Goal: Task Accomplishment & Management: Manage account settings

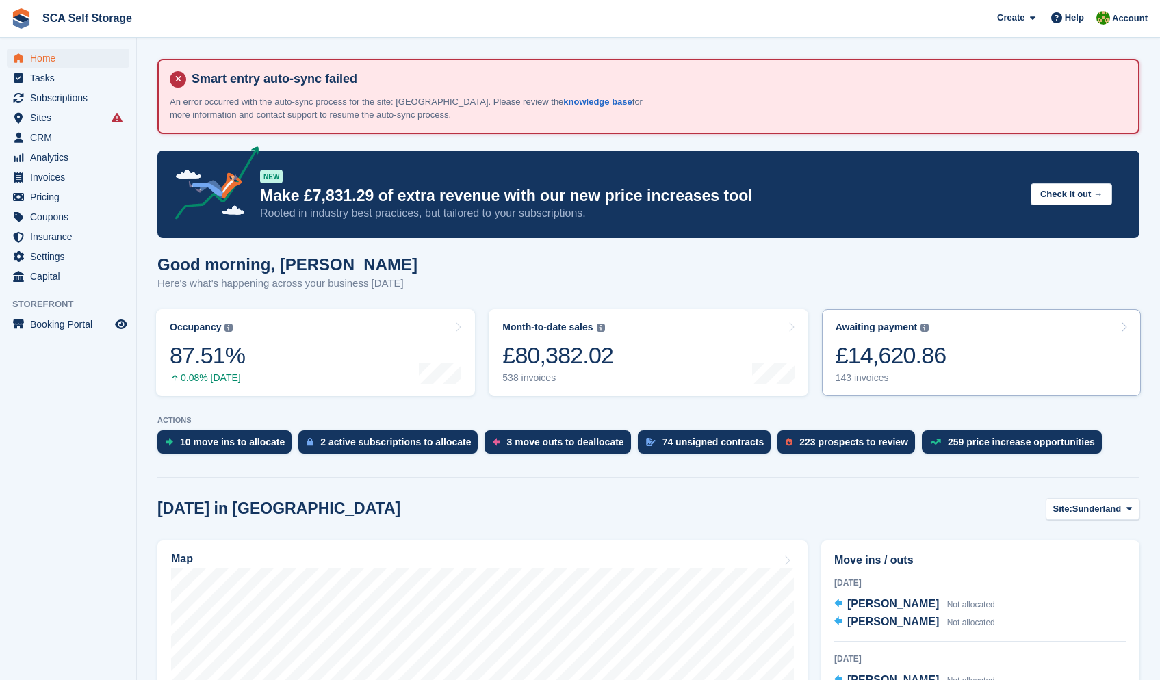
click at [1021, 333] on link "Awaiting payment The total outstanding balance on all open invoices. £14,620.86…" at bounding box center [981, 352] width 319 height 87
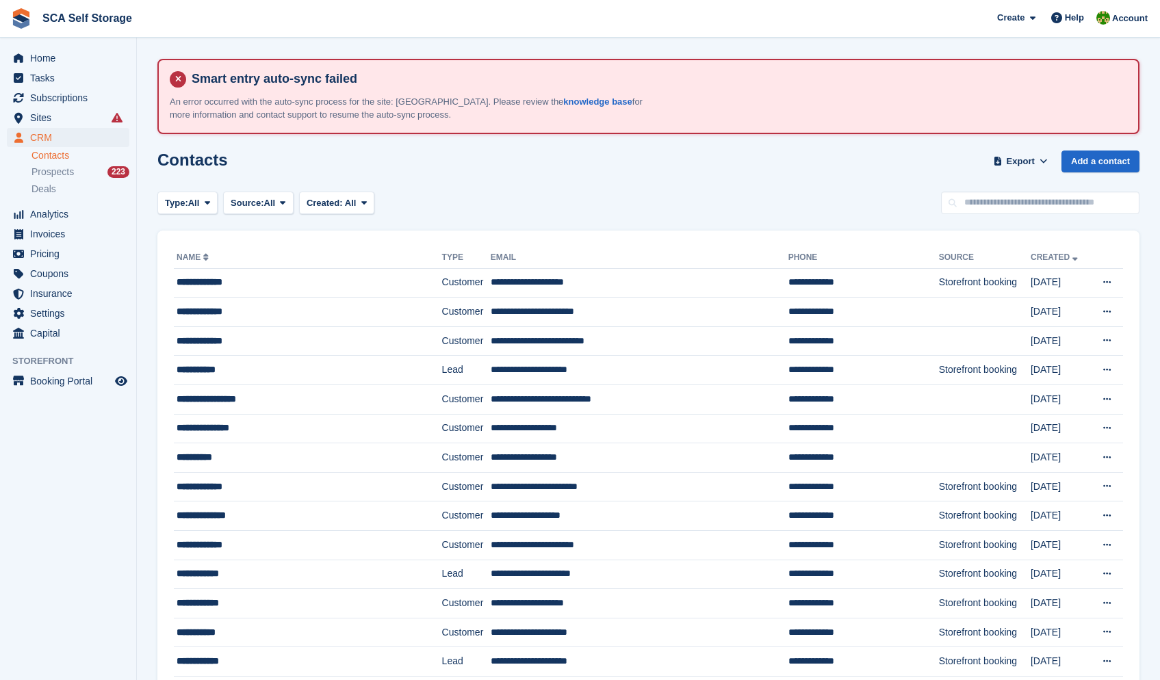
click at [1077, 184] on div "Contacts Export Export Contacts Export a CSV of all Contacts which match the cu…" at bounding box center [648, 170] width 982 height 39
click at [1075, 195] on input "text" at bounding box center [1040, 203] width 198 height 23
type input "**********"
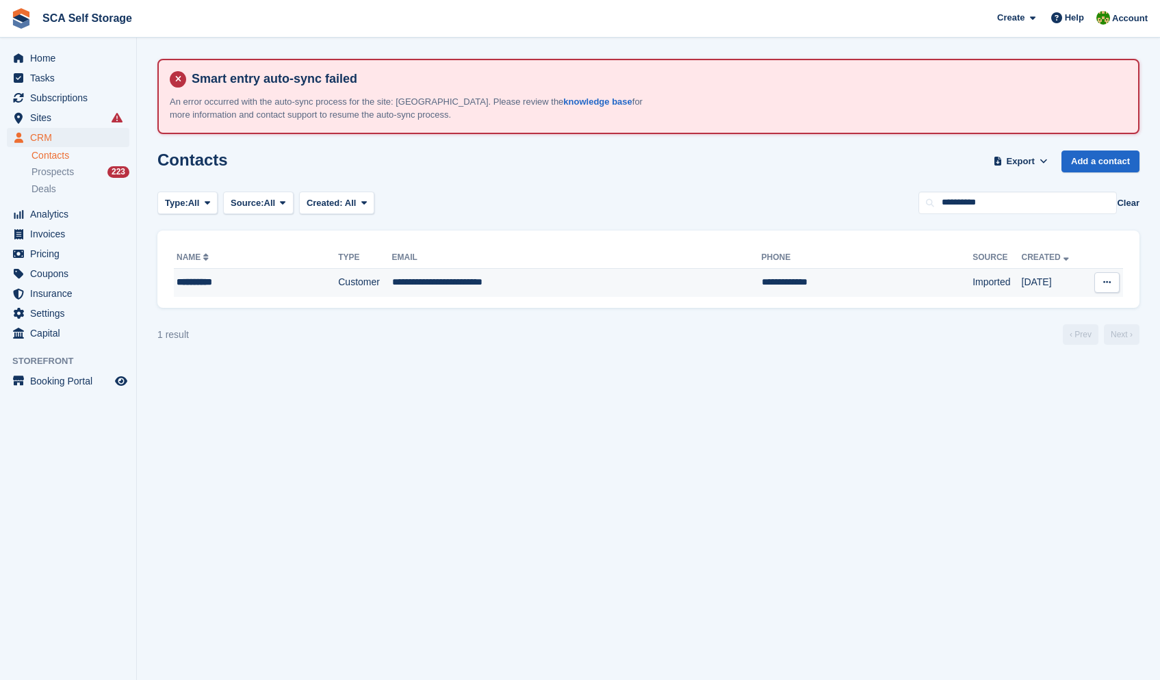
click at [761, 287] on td "**********" at bounding box center [866, 282] width 211 height 29
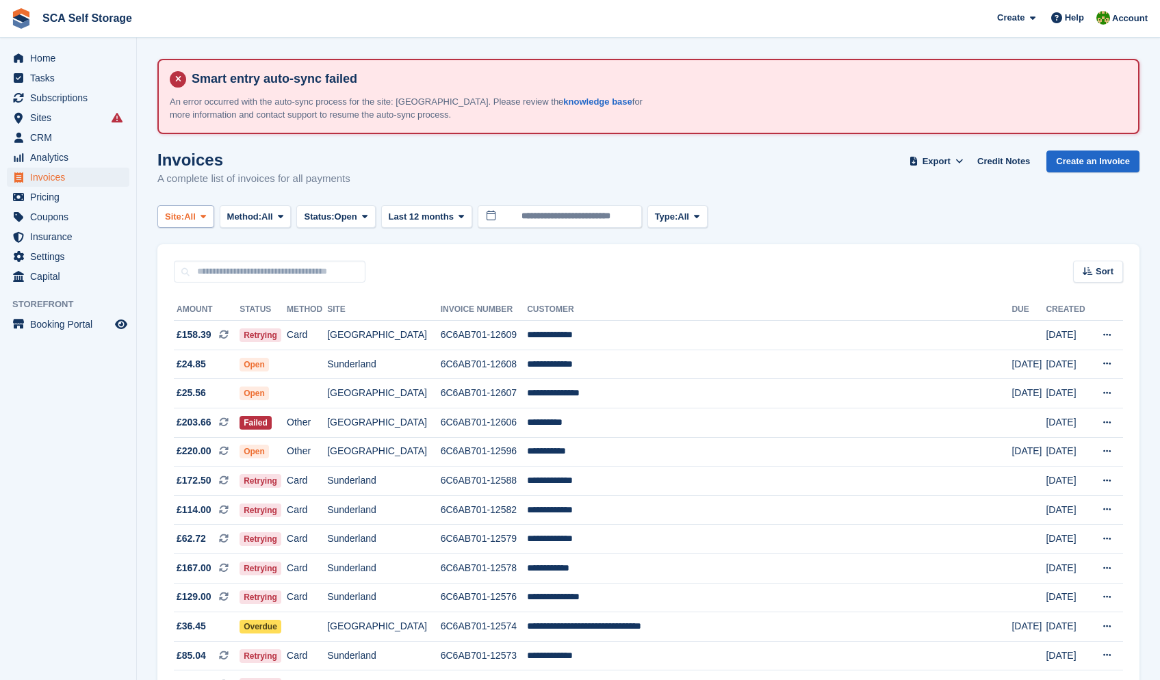
click at [200, 214] on button "Site: All" at bounding box center [185, 216] width 57 height 23
click at [221, 289] on link "[GEOGRAPHIC_DATA]" at bounding box center [225, 298] width 123 height 25
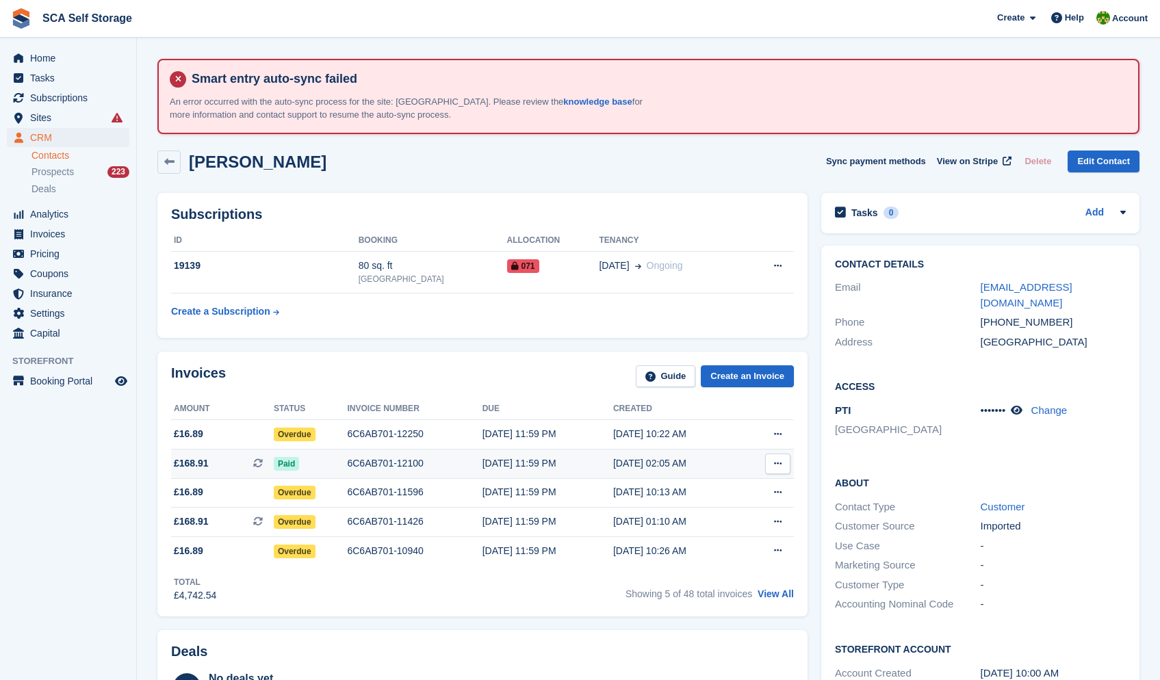
click at [785, 468] on button at bounding box center [777, 464] width 25 height 21
click at [728, 505] on p "View on Stripe" at bounding box center [724, 510] width 119 height 22
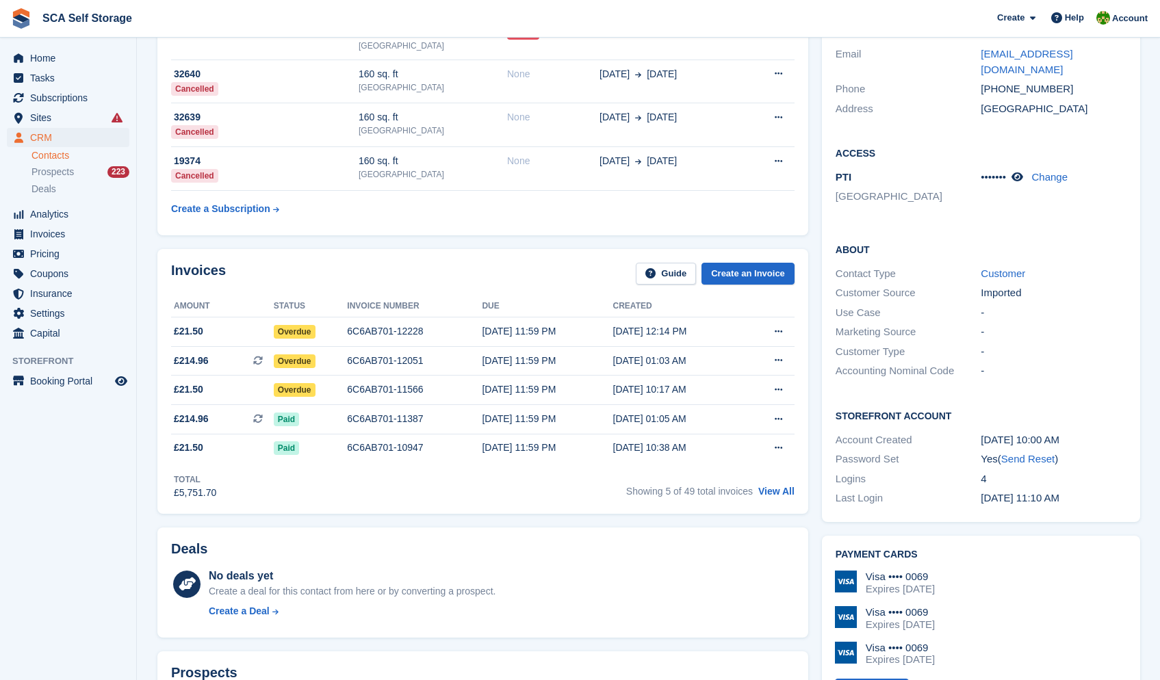
scroll to position [290, 0]
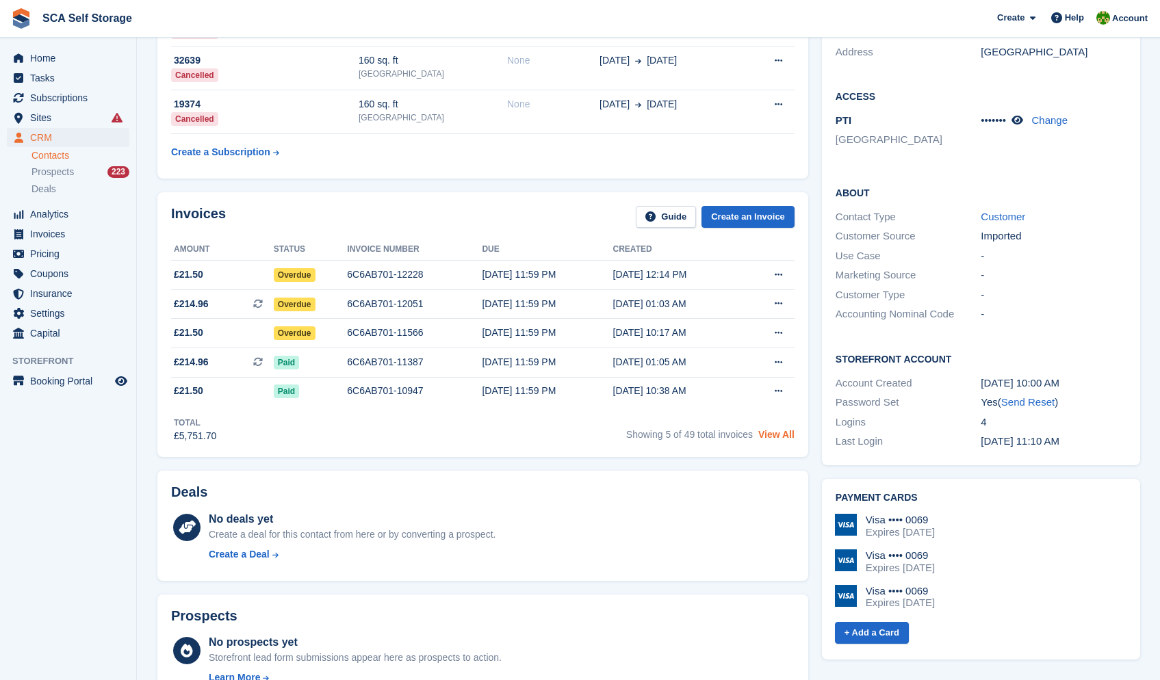
click at [780, 440] on link "View All" at bounding box center [776, 434] width 36 height 11
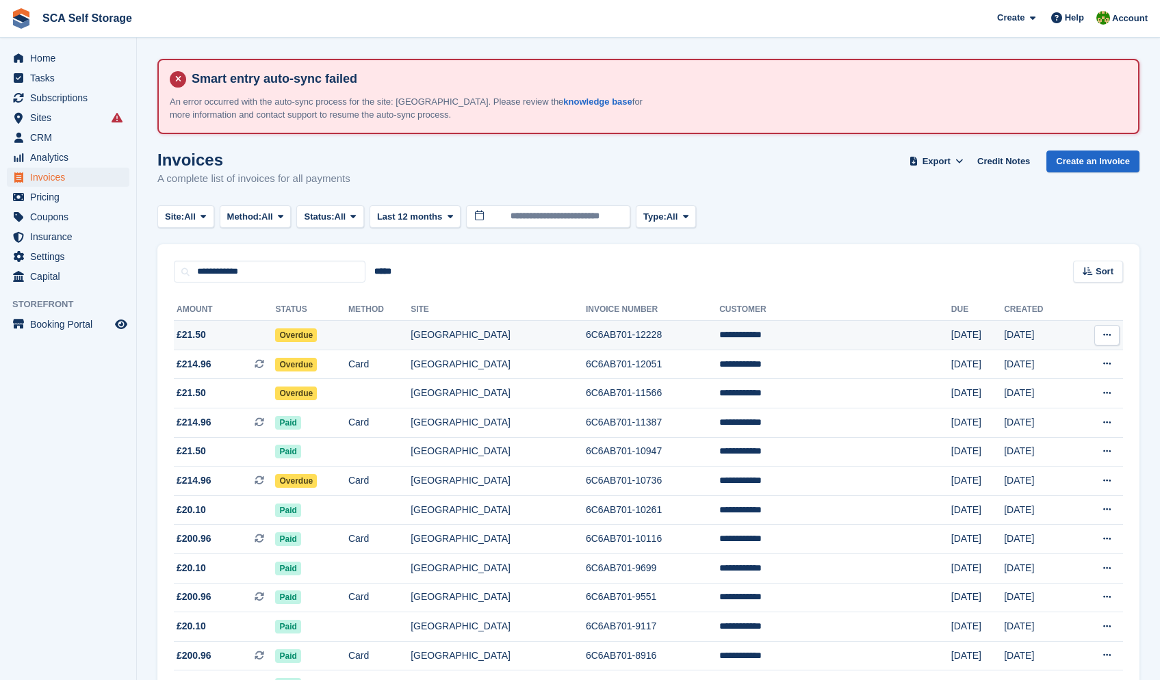
click at [497, 325] on td "[GEOGRAPHIC_DATA]" at bounding box center [497, 335] width 175 height 29
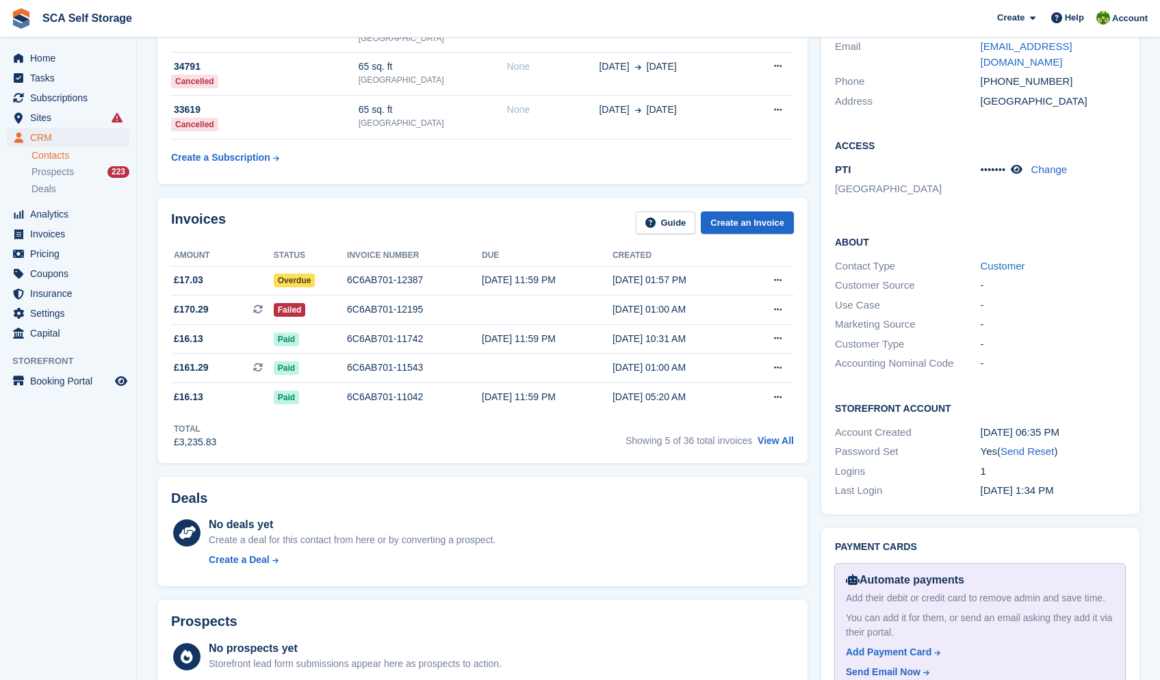
scroll to position [245, 0]
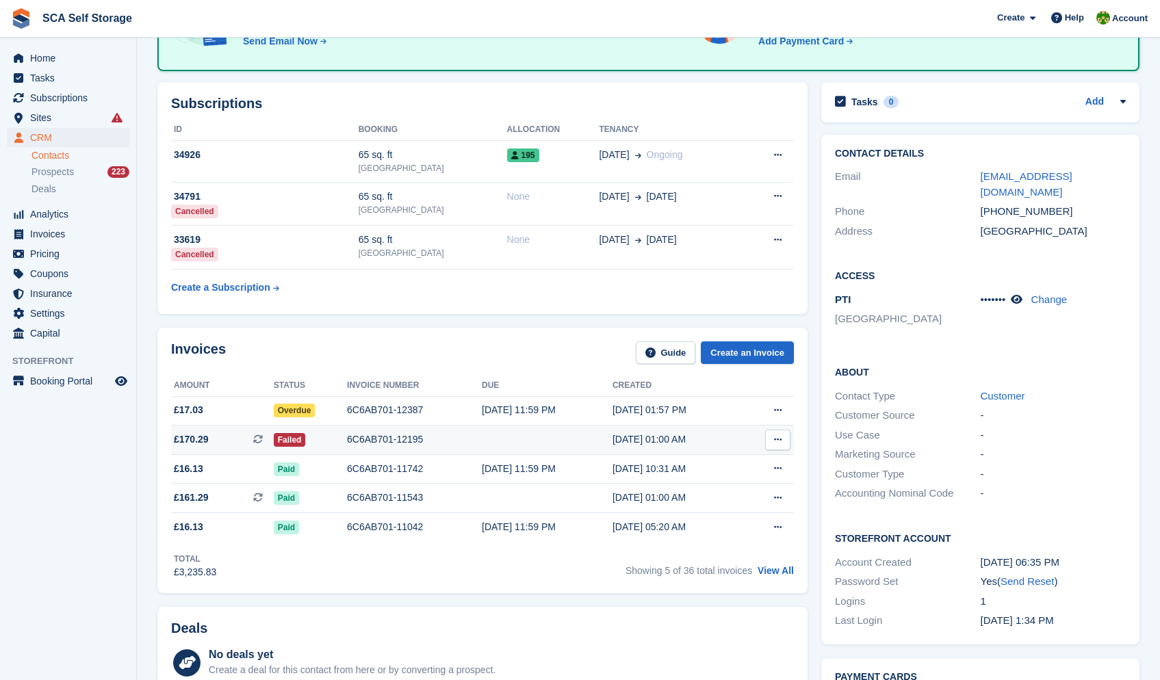
click at [774, 438] on icon at bounding box center [778, 439] width 8 height 9
click at [717, 493] on p "View on Stripe" at bounding box center [724, 486] width 119 height 22
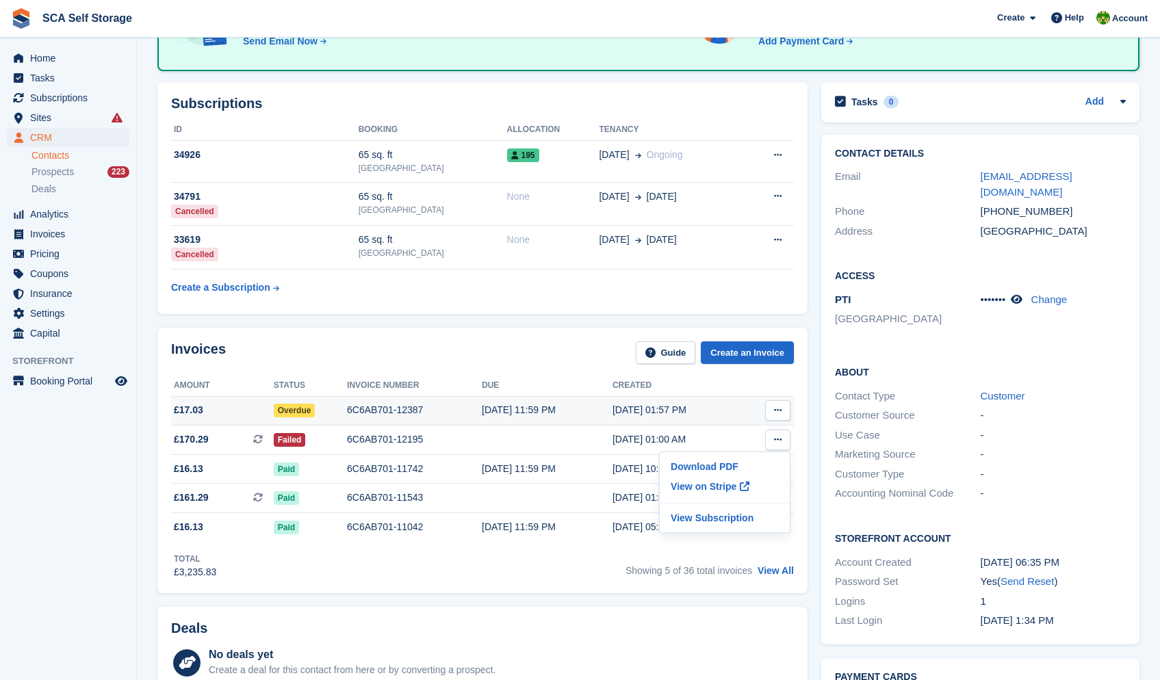
click at [774, 415] on icon at bounding box center [778, 410] width 8 height 9
click at [729, 456] on p "View on Stripe" at bounding box center [724, 457] width 119 height 22
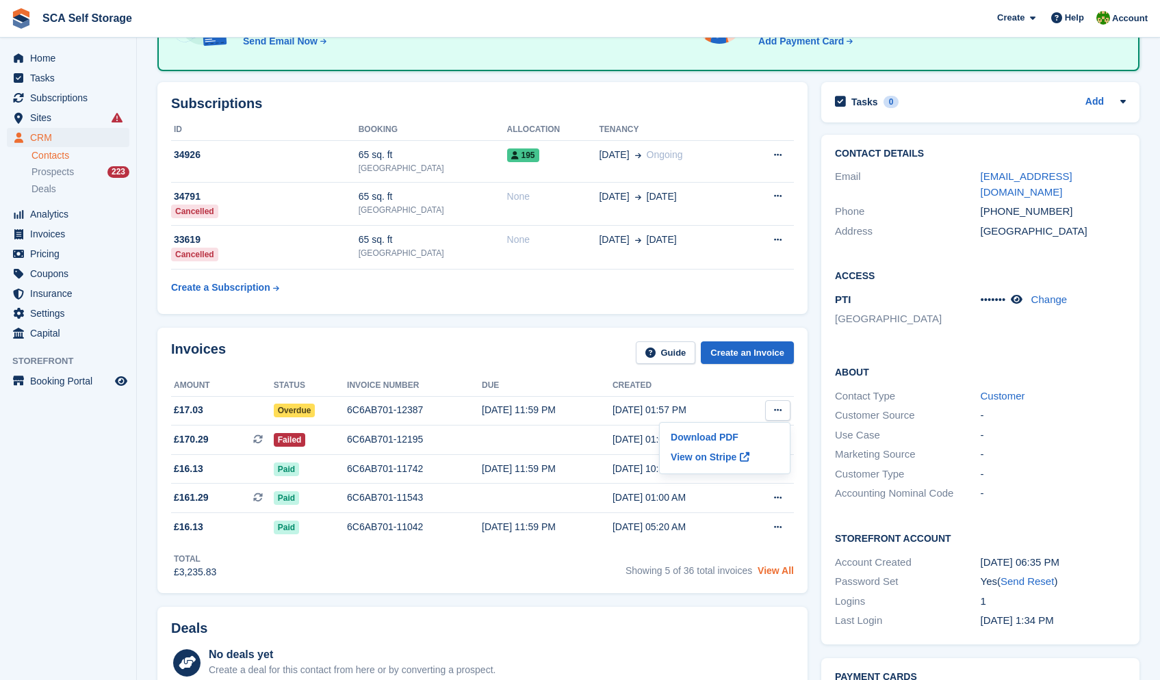
click at [779, 569] on link "View All" at bounding box center [775, 570] width 36 height 11
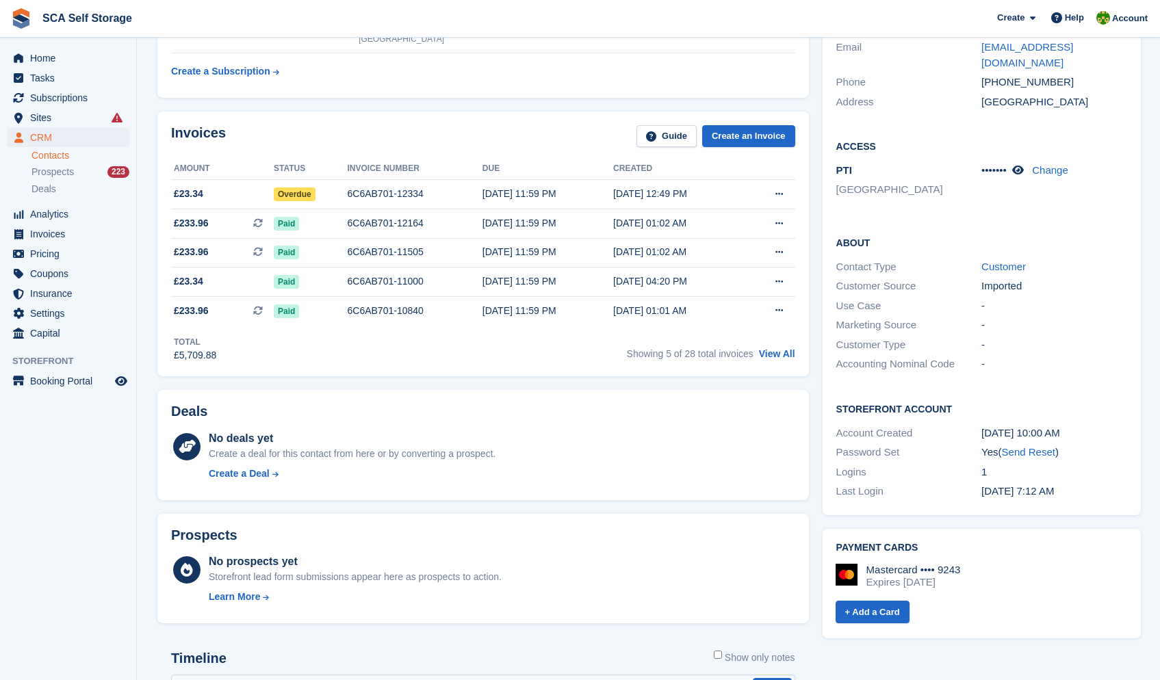
scroll to position [205, 0]
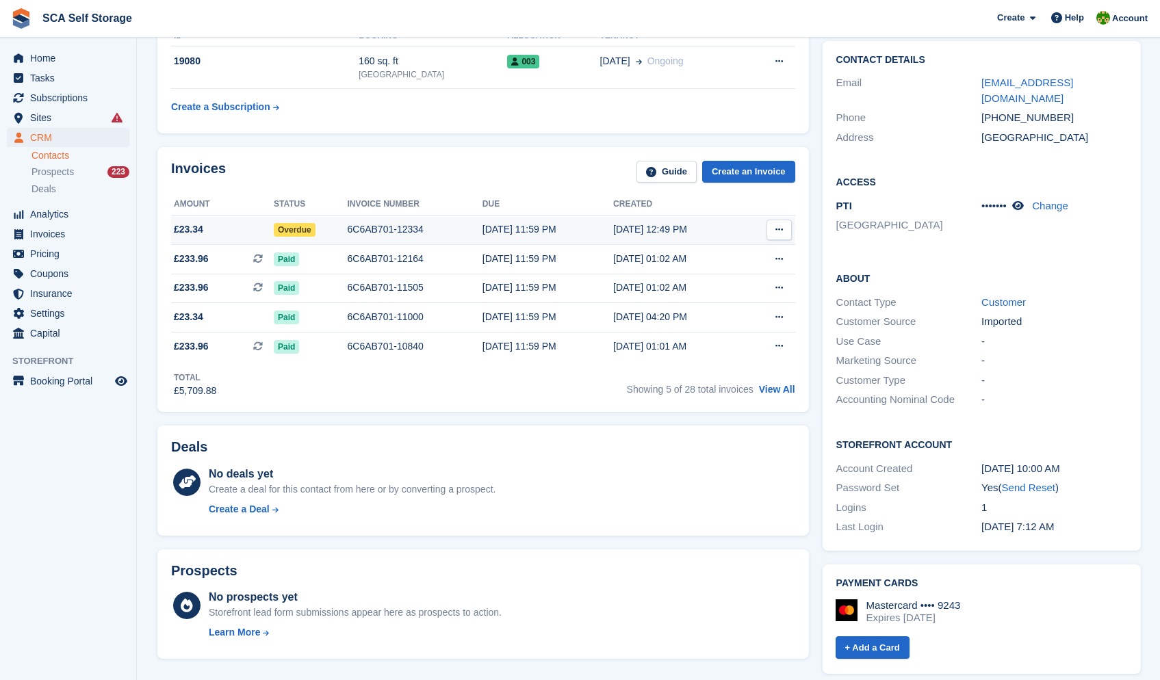
click at [712, 233] on div "11 Aug, 12:49 PM" at bounding box center [678, 229] width 131 height 14
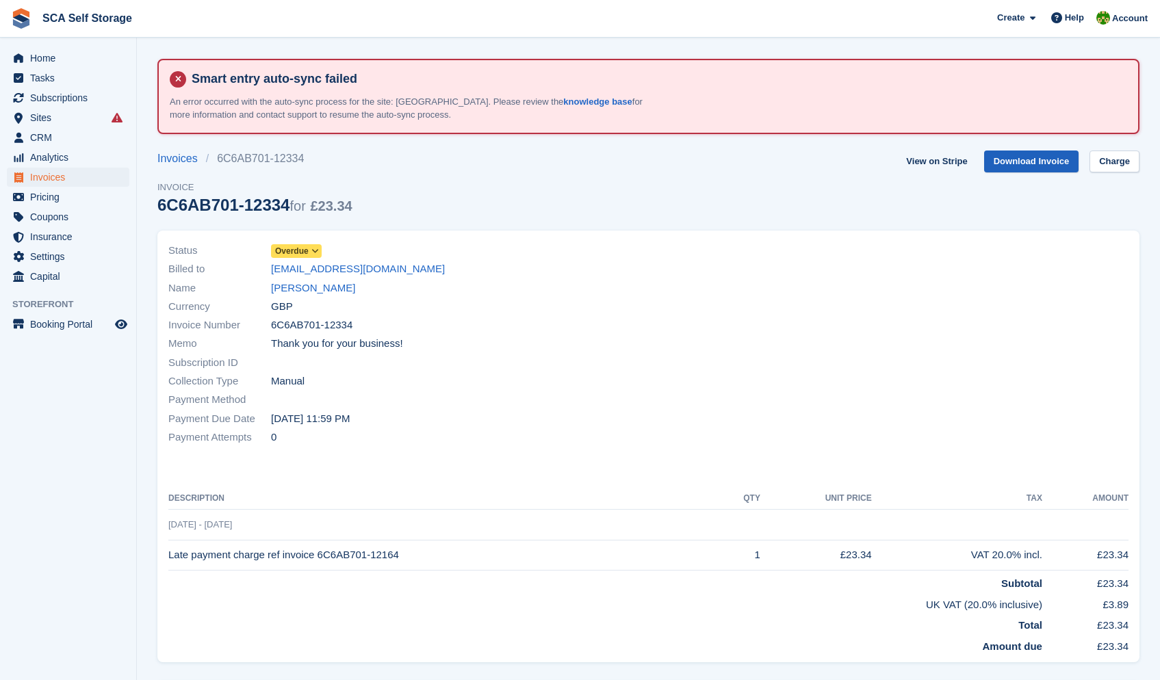
click at [1067, 163] on link "Download Invoice" at bounding box center [1031, 162] width 95 height 23
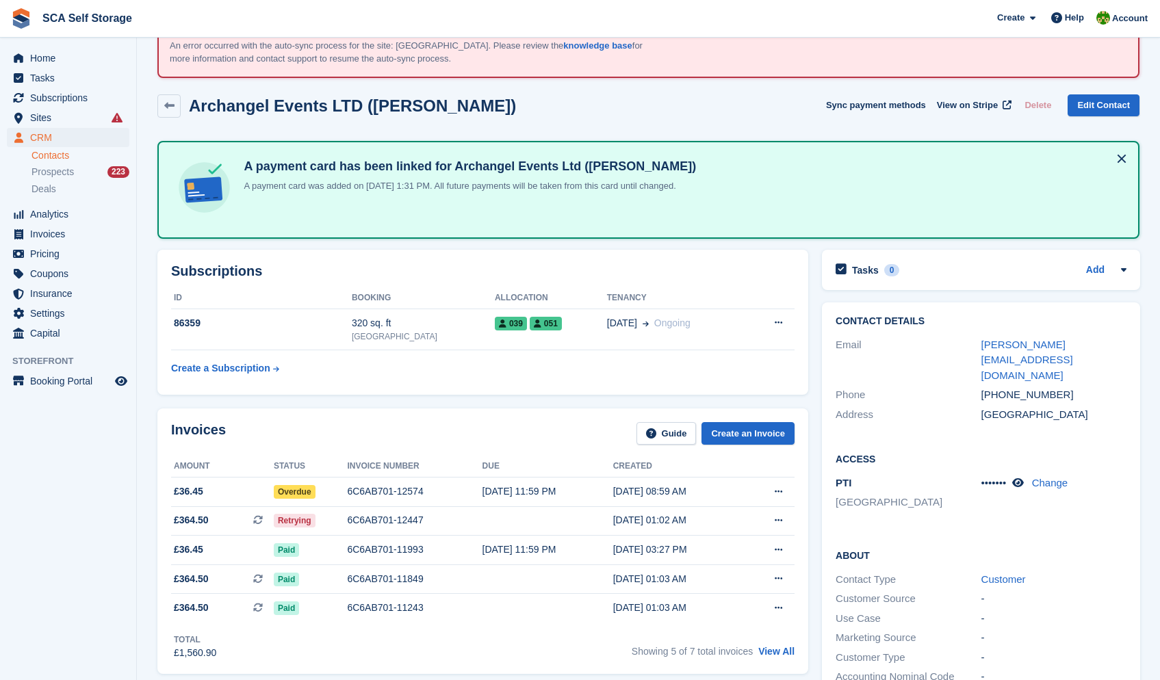
scroll to position [97, 0]
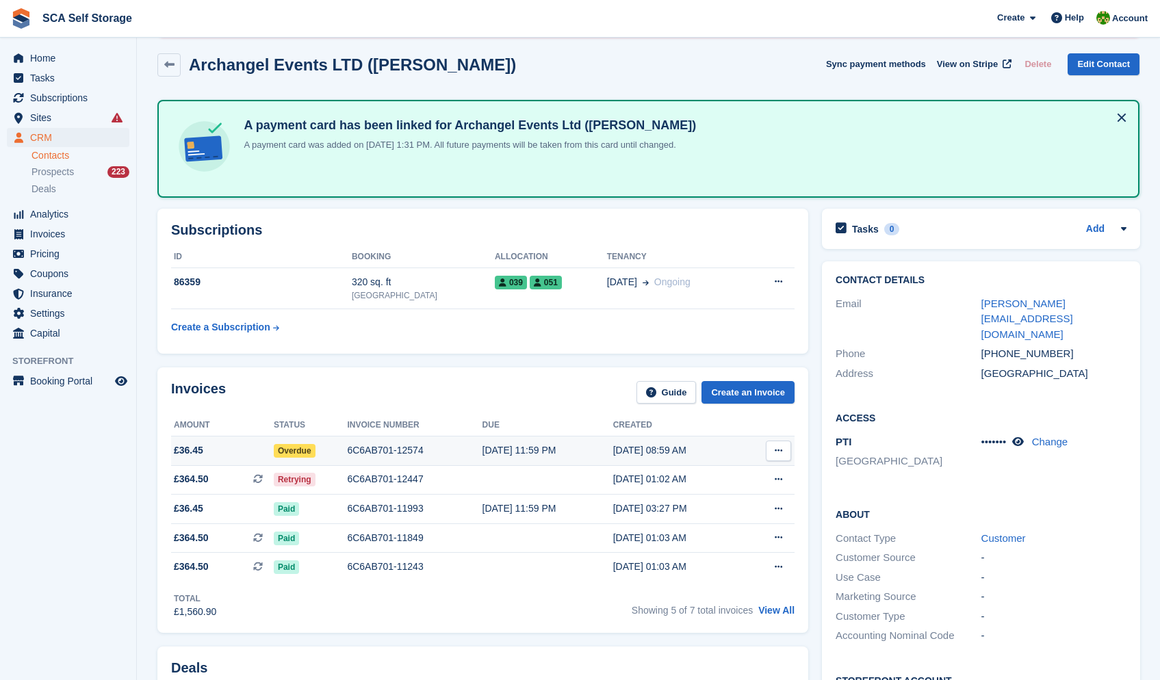
click at [666, 457] on td "25 Aug, 08:59 AM" at bounding box center [678, 450] width 131 height 29
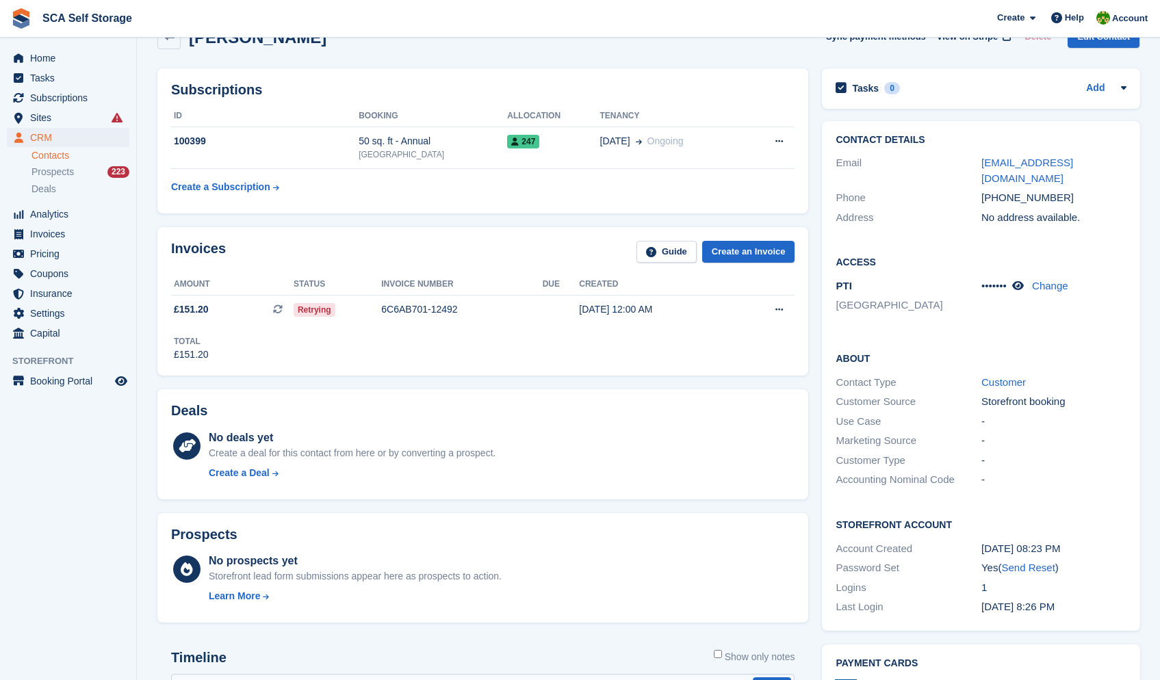
scroll to position [127, 0]
